Goal: Information Seeking & Learning: Learn about a topic

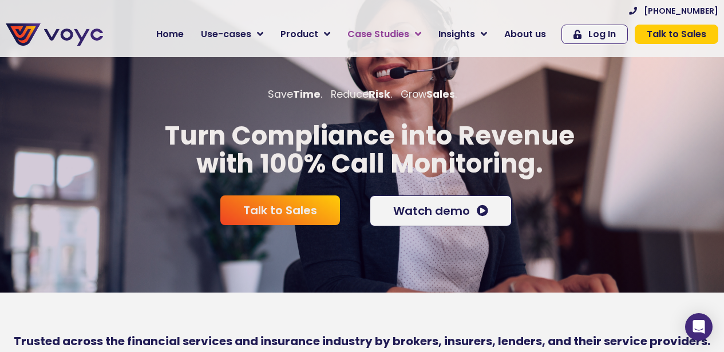
click at [383, 31] on span "Case Studies" at bounding box center [378, 34] width 62 height 14
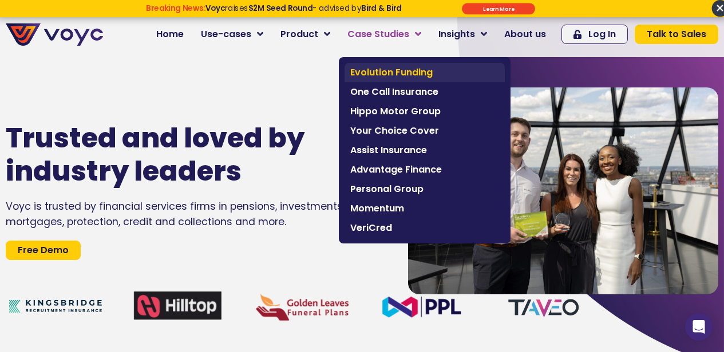
click at [388, 65] on link "Evolution Funding" at bounding box center [424, 72] width 160 height 19
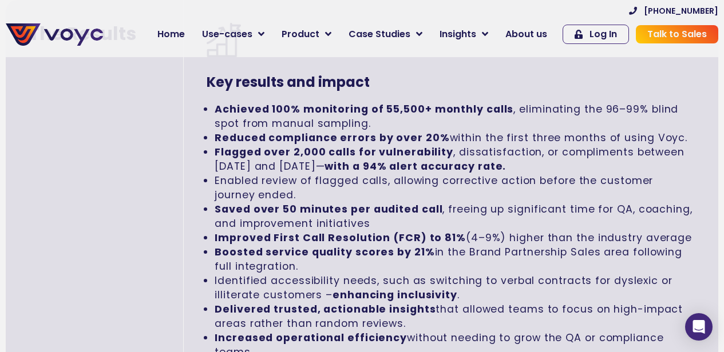
scroll to position [2464, 1]
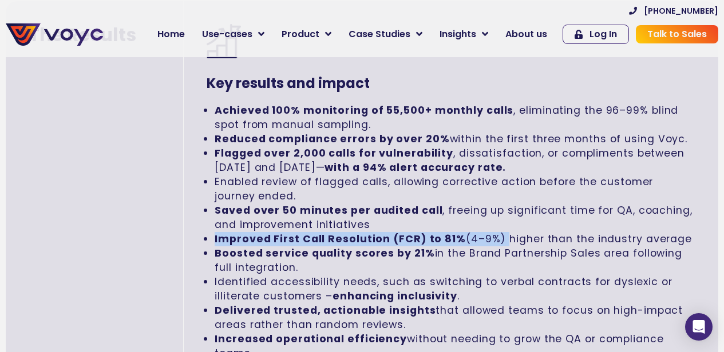
drag, startPoint x: 498, startPoint y: 239, endPoint x: 203, endPoint y: 236, distance: 295.2
click at [203, 236] on div "Key results and impact Achieved 100% monitoring of 55,500+ monthly calls , elim…" at bounding box center [451, 208] width 534 height 414
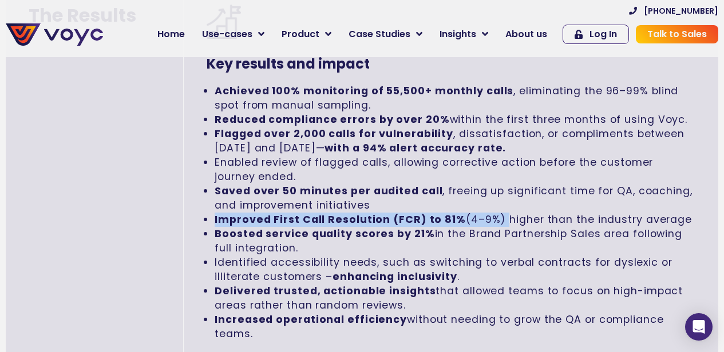
scroll to position [2485, 3]
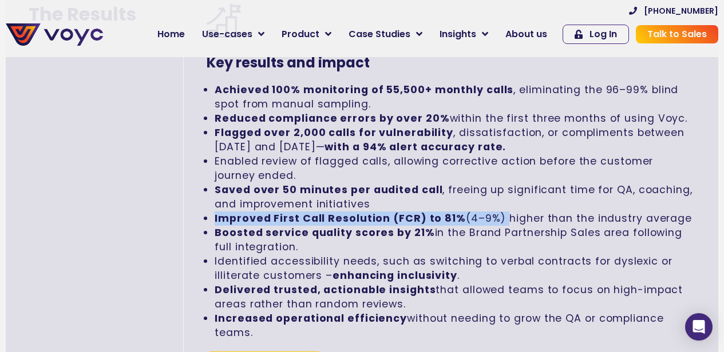
drag, startPoint x: 259, startPoint y: 333, endPoint x: 208, endPoint y: 88, distance: 250.6
click at [208, 88] on ul "Achieved 100% monitoring of 55,500+ monthly calls , eliminating the 96–99% blin…" at bounding box center [451, 211] width 489 height 257
copy ul "Achieved 100% monitoring of 55,500+ monthly calls , eliminating the 96–99% blin…"
click at [290, 129] on strong "Flagged over 2,000 calls for vulnerability" at bounding box center [334, 133] width 239 height 14
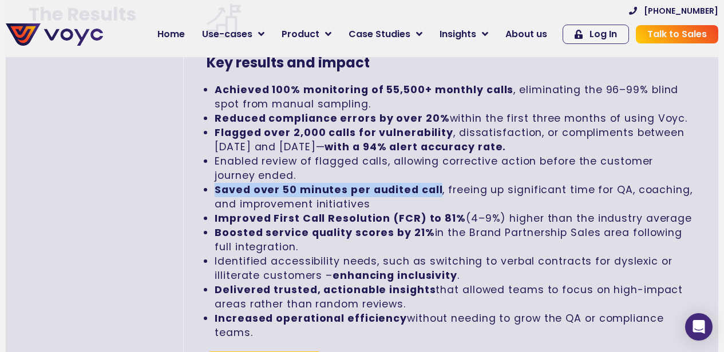
drag, startPoint x: 434, startPoint y: 188, endPoint x: 201, endPoint y: 192, distance: 232.3
click at [201, 192] on div "Key results and impact Achieved 100% monitoring of 55,500+ monthly calls , elim…" at bounding box center [451, 188] width 534 height 414
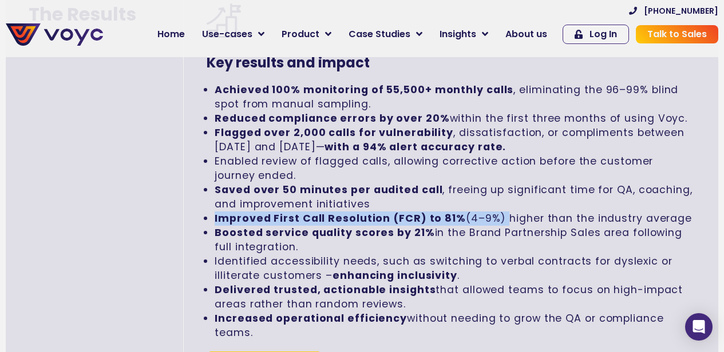
drag, startPoint x: 497, startPoint y: 216, endPoint x: 206, endPoint y: 215, distance: 291.2
click at [215, 215] on li "Improved First Call Resolution (FCR) to 81% (4–9%) higher than the industry ave…" at bounding box center [455, 219] width 481 height 14
copy li "Improved First Call Resolution (FCR) to 81% (4–9%)"
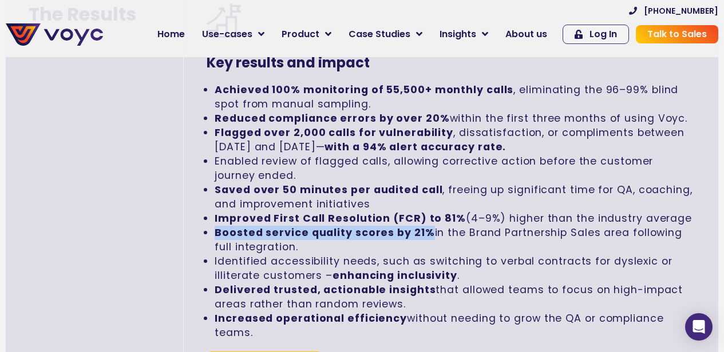
drag, startPoint x: 425, startPoint y: 231, endPoint x: 207, endPoint y: 234, distance: 218.6
click at [207, 234] on ul "Achieved 100% monitoring of 55,500+ monthly calls , eliminating the 96–99% blin…" at bounding box center [451, 211] width 489 height 257
copy strong "Boosted service quality scores by 21%"
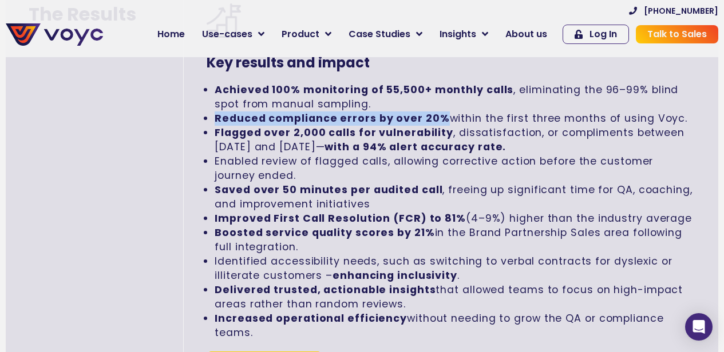
drag, startPoint x: 438, startPoint y: 113, endPoint x: 213, endPoint y: 122, distance: 225.0
click at [215, 122] on li "Reduced compliance errors by over 20% within the first three months of using Vo…" at bounding box center [455, 119] width 481 height 14
copy strong "Reduced compliance errors by over 20%"
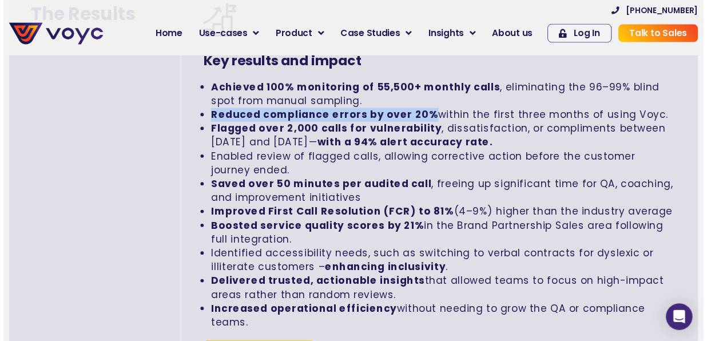
scroll to position [2507, 3]
